Goal: Task Accomplishment & Management: Manage account settings

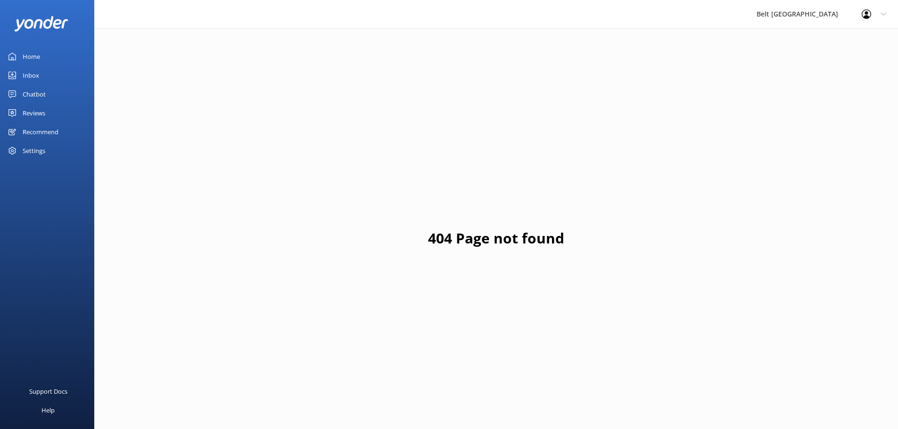
click at [32, 115] on div "Reviews" at bounding box center [34, 113] width 23 height 19
